Goal: Task Accomplishment & Management: Use online tool/utility

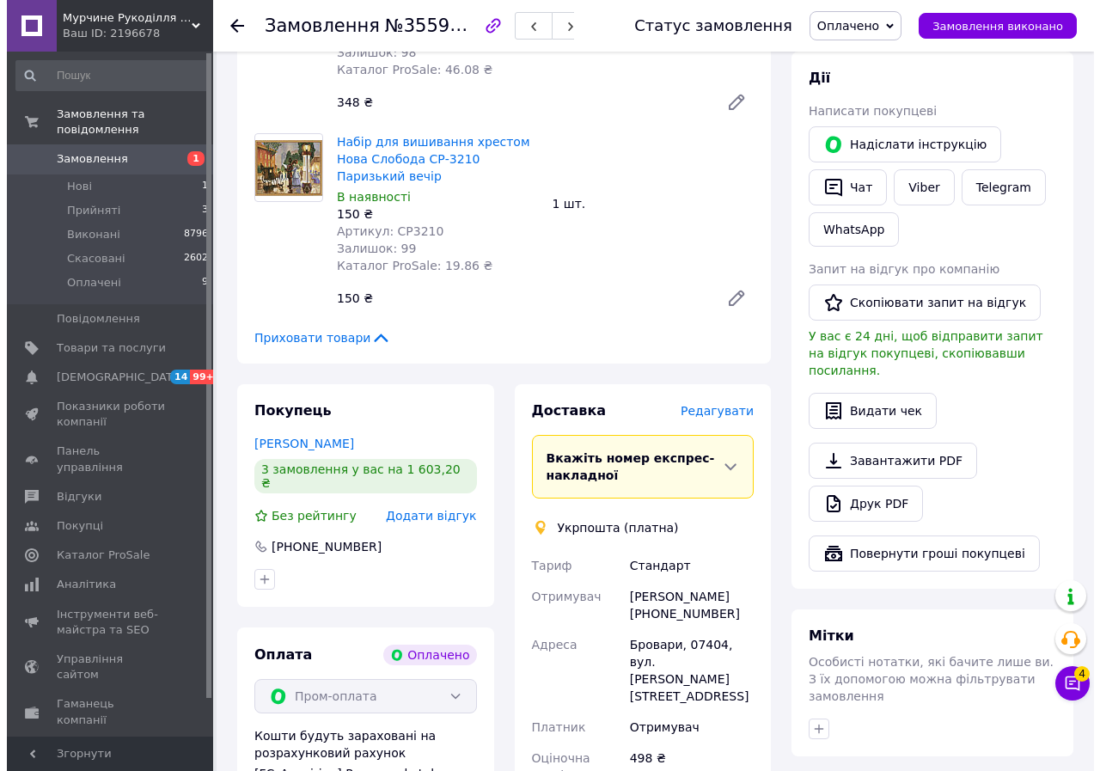
scroll to position [945, 0]
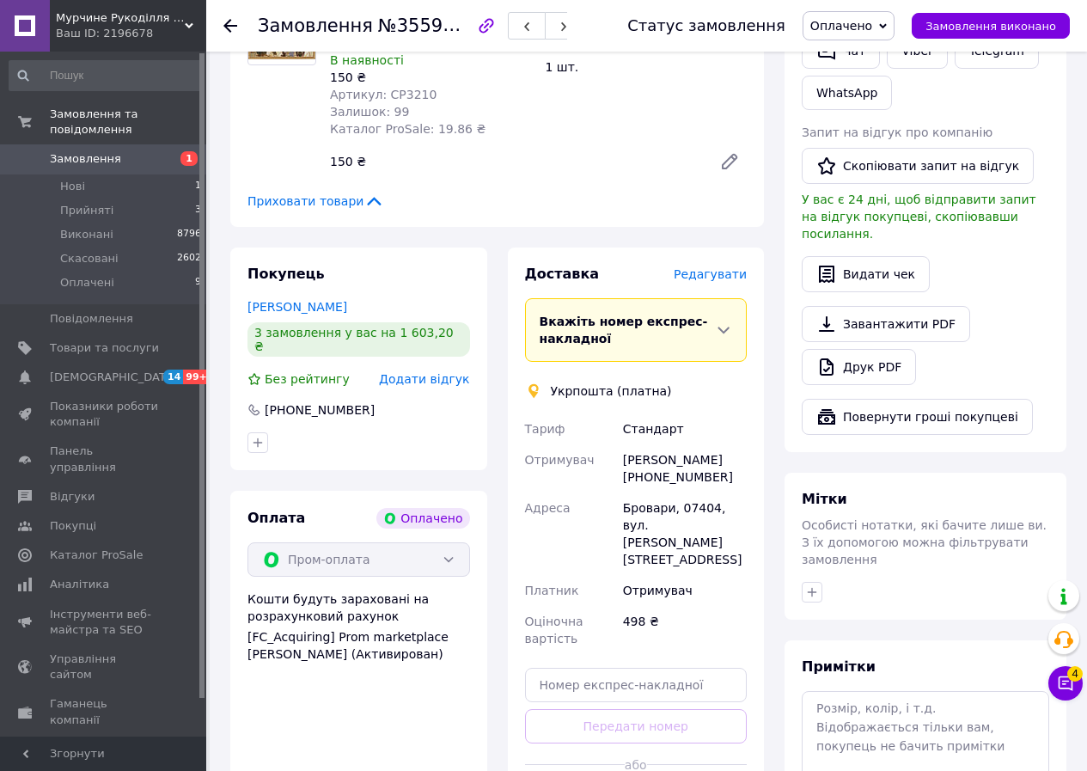
click at [727, 267] on span "Редагувати" at bounding box center [710, 274] width 73 height 14
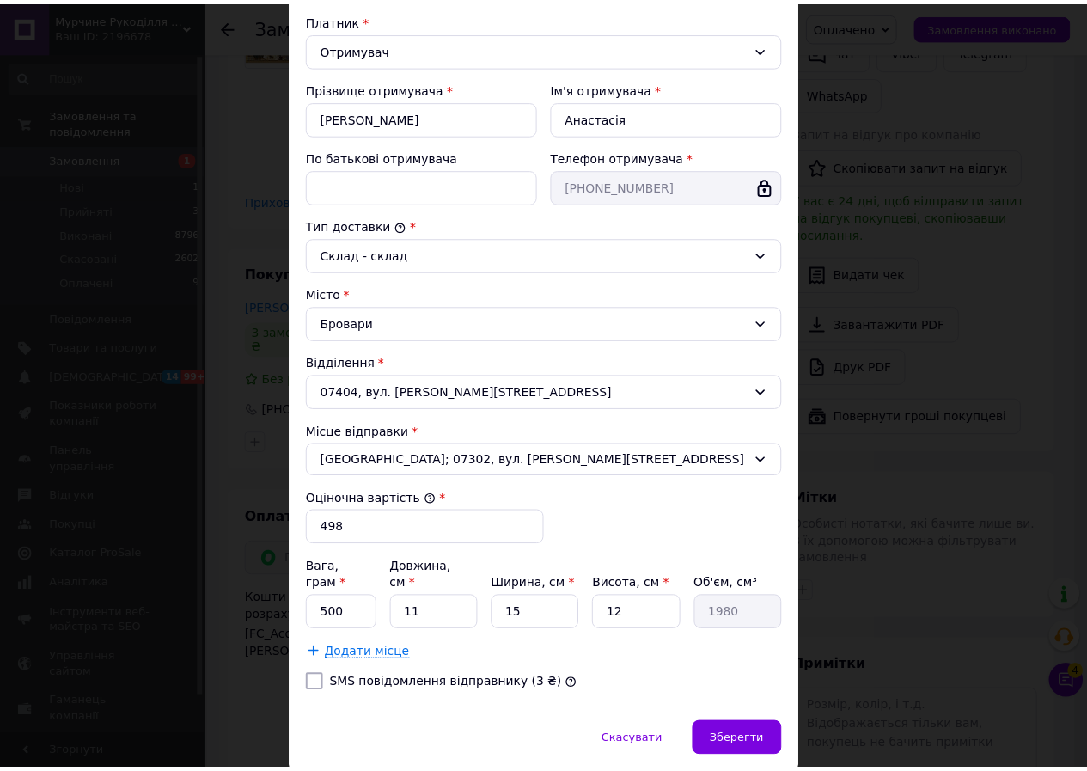
scroll to position [258, 0]
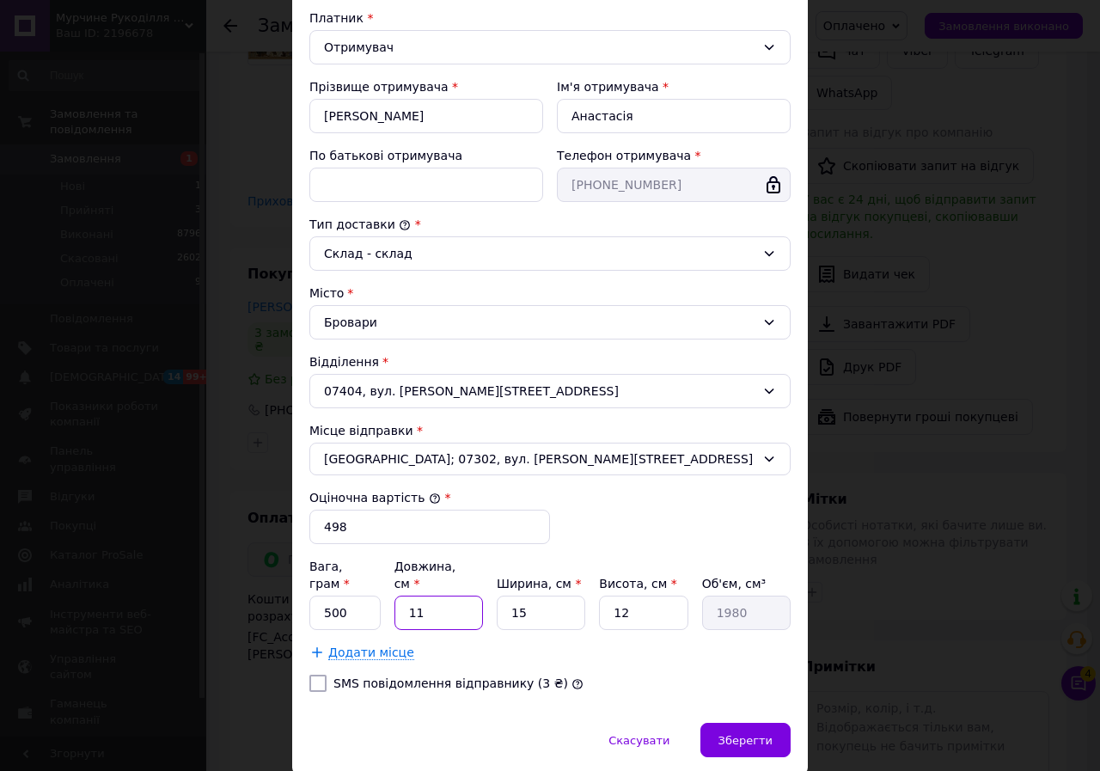
drag, startPoint x: 406, startPoint y: 597, endPoint x: 430, endPoint y: 594, distance: 24.3
click at [430, 596] on input "11" at bounding box center [438, 613] width 89 height 34
type input "3"
type input "540"
type input "32"
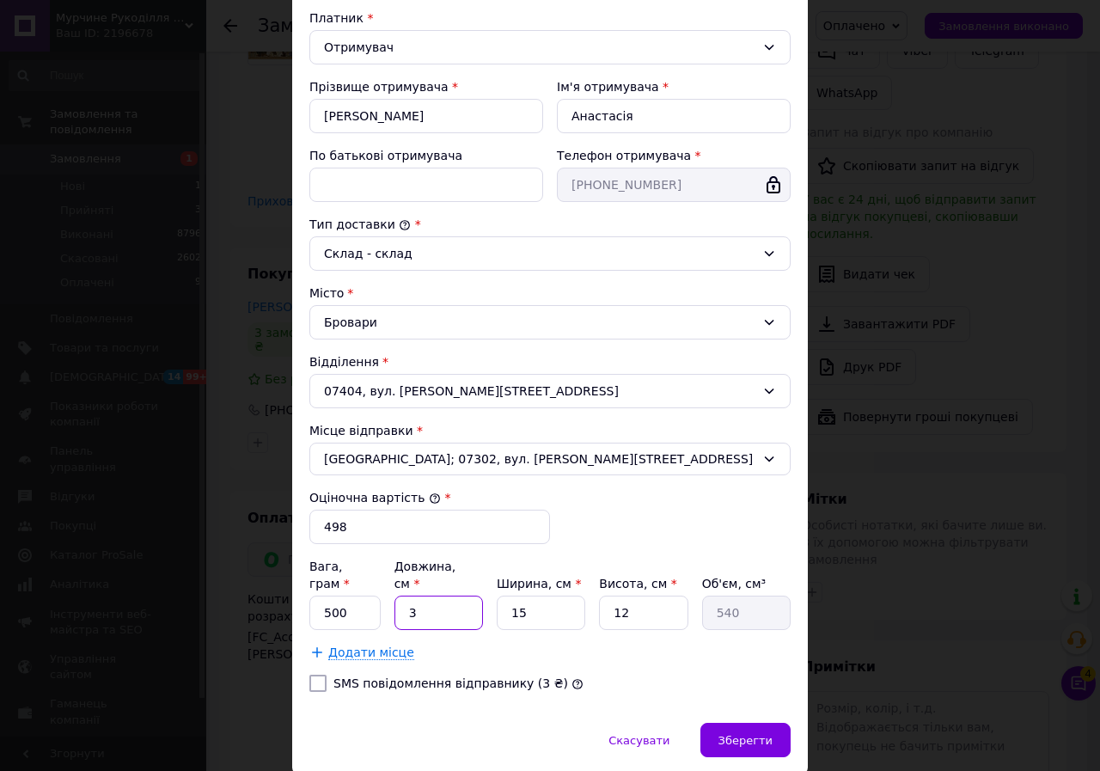
type input "5760"
type input "32"
drag, startPoint x: 504, startPoint y: 595, endPoint x: 532, endPoint y: 602, distance: 28.3
click at [532, 602] on input "15" at bounding box center [541, 613] width 89 height 34
type input "2"
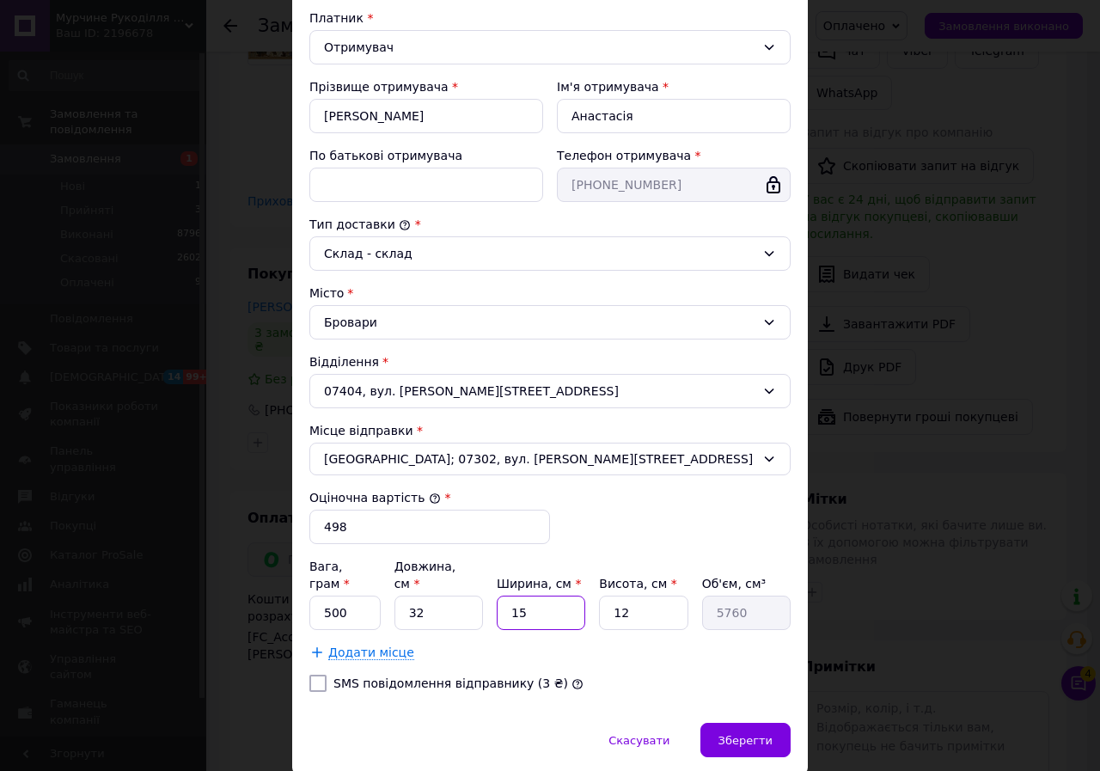
type input "768"
type input "24"
type input "9216"
type input "24"
drag, startPoint x: 606, startPoint y: 595, endPoint x: 627, endPoint y: 593, distance: 21.6
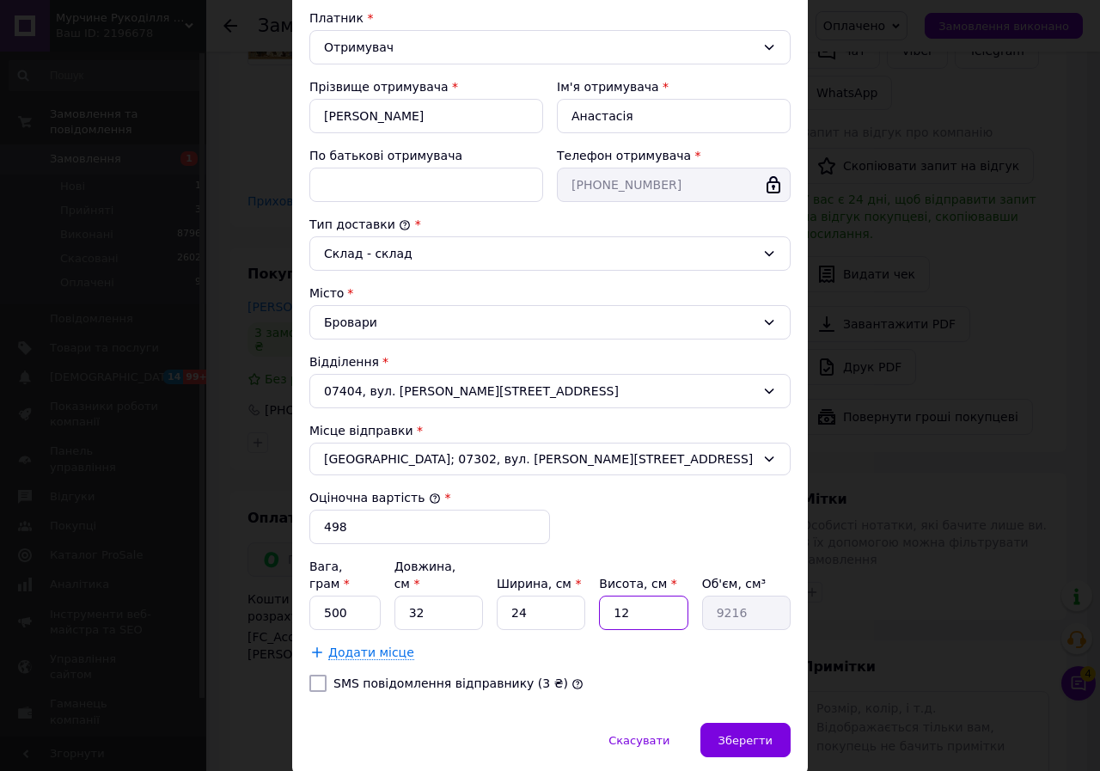
click at [627, 596] on input "12" at bounding box center [643, 613] width 89 height 34
type input "1"
type input "768"
type input "1"
click at [673, 650] on div "[PERSON_NAME] * [PERSON_NAME] * Отримувач Прізвище отримувача * [PERSON_NAME] І…" at bounding box center [549, 323] width 481 height 765
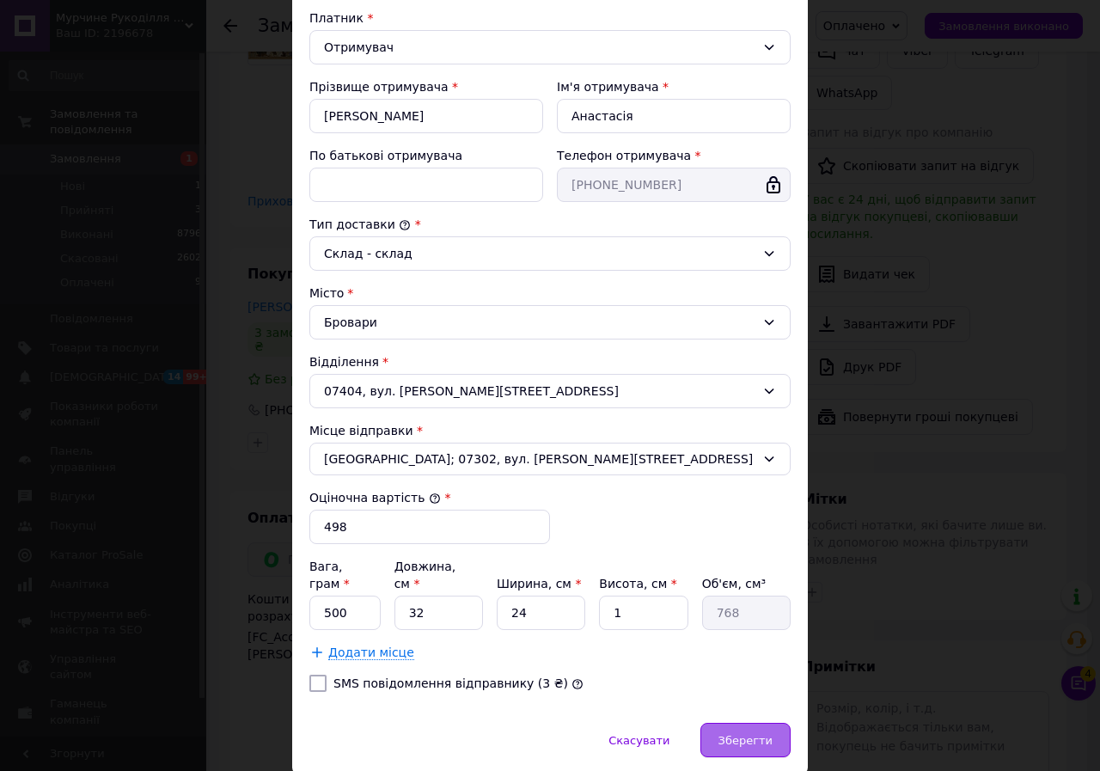
click at [755, 734] on span "Зберегти" at bounding box center [745, 740] width 54 height 13
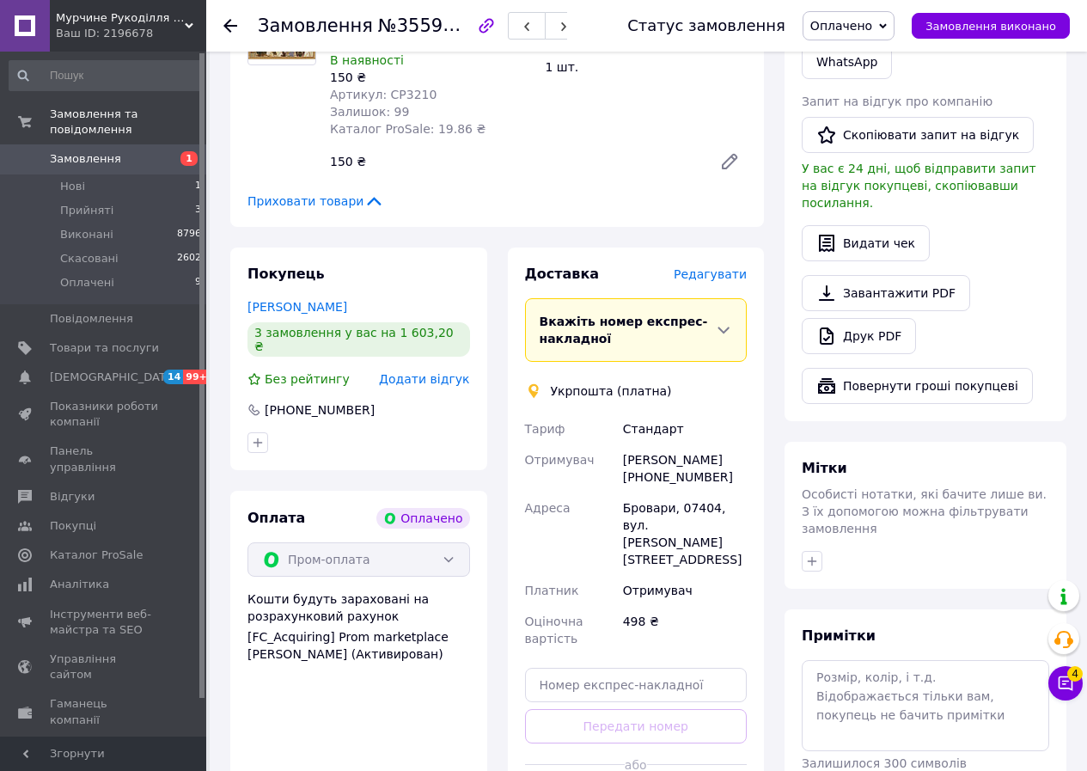
scroll to position [1031, 0]
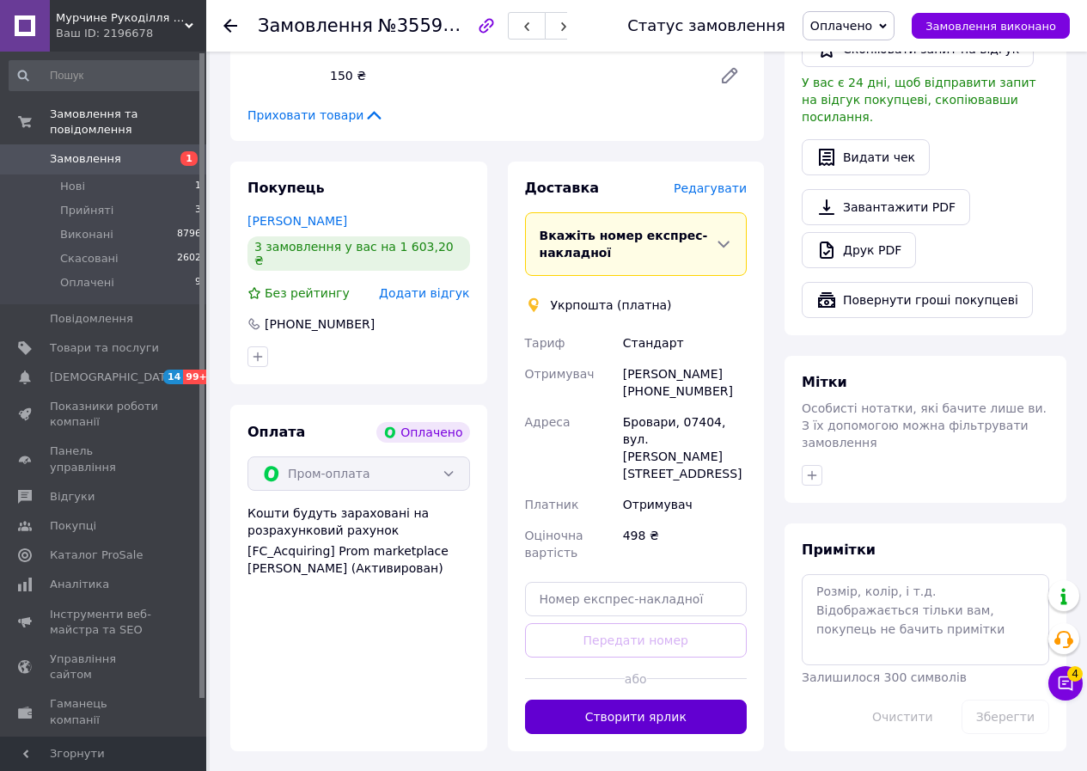
click at [633, 700] on button "Створити ярлик" at bounding box center [636, 717] width 223 height 34
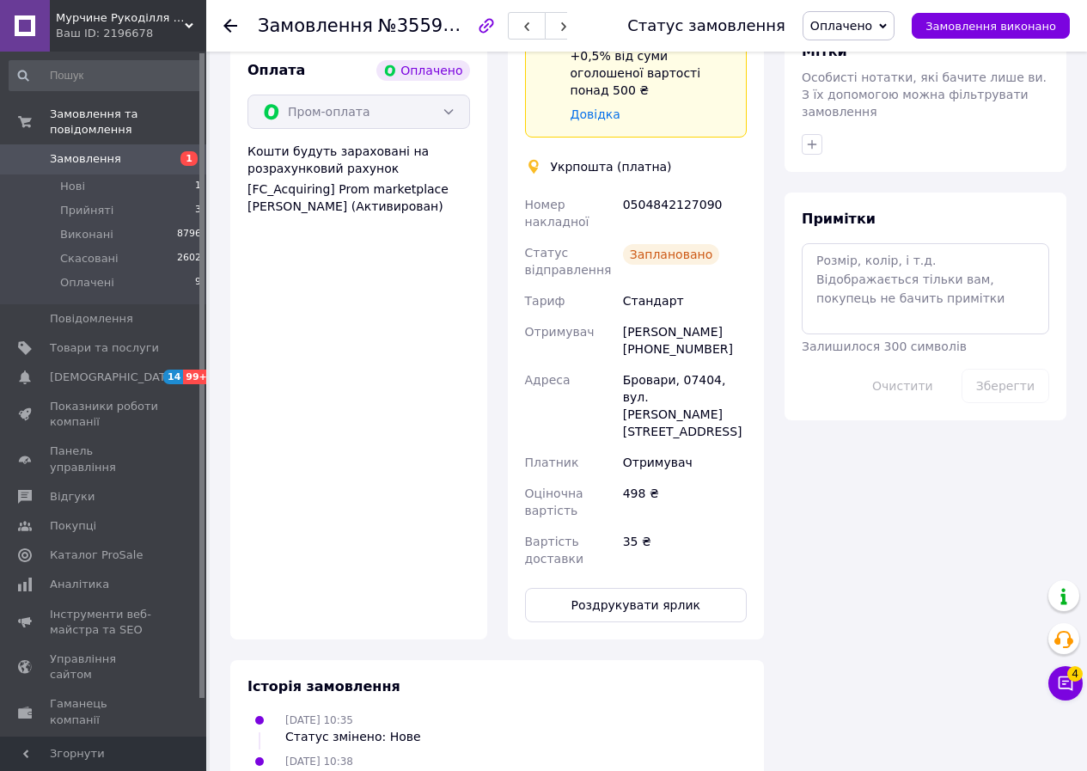
scroll to position [1461, 0]
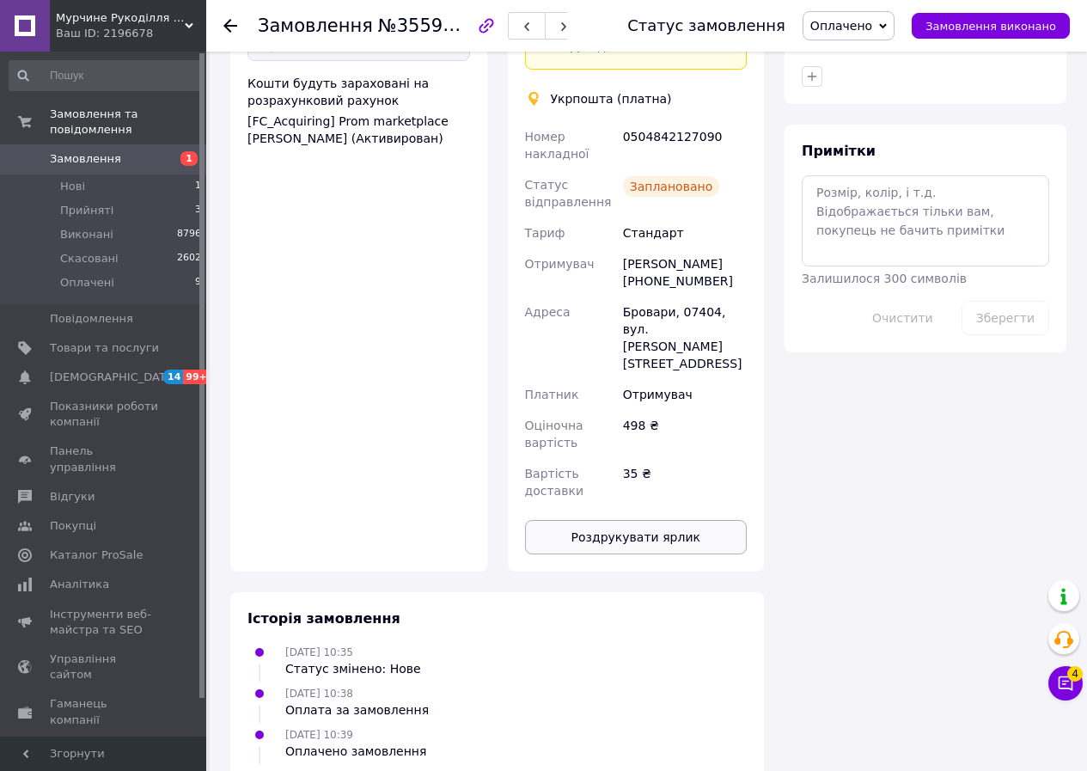
click at [626, 520] on button "Роздрукувати ярлик" at bounding box center [636, 537] width 223 height 34
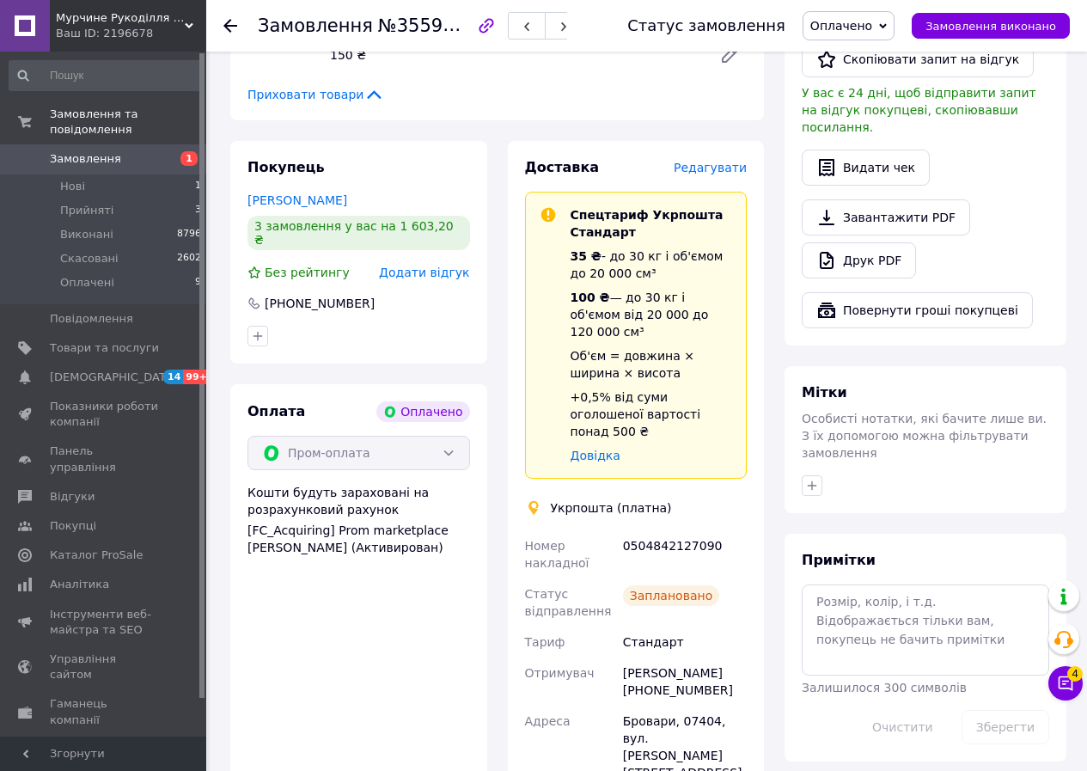
scroll to position [1031, 0]
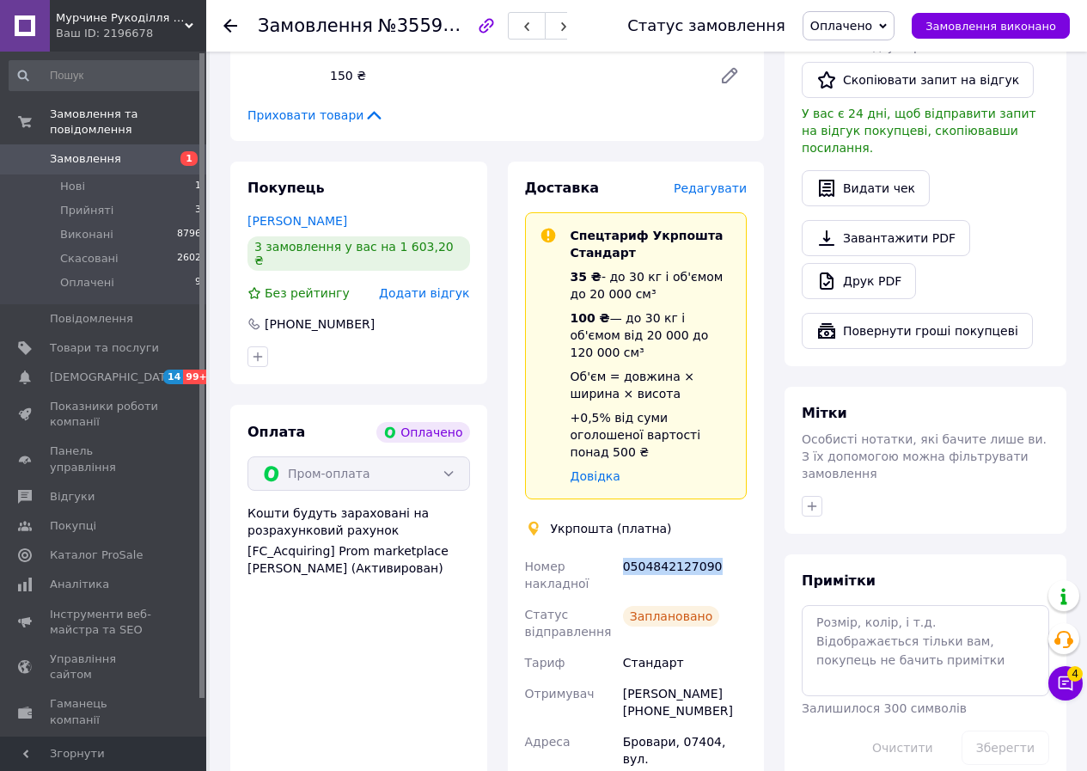
drag, startPoint x: 715, startPoint y: 480, endPoint x: 622, endPoint y: 490, distance: 93.4
click at [622, 551] on div "0504842127090" at bounding box center [685, 575] width 131 height 48
copy div "0504842127090"
